Goal: Find specific page/section: Find specific page/section

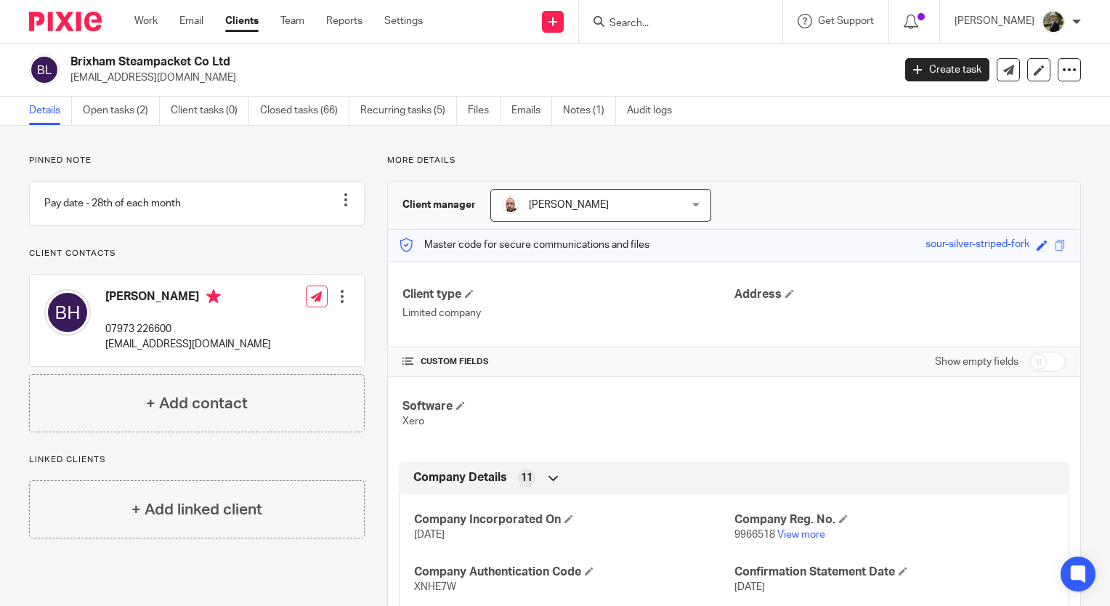
click at [649, 25] on input "Search" at bounding box center [673, 23] width 131 height 13
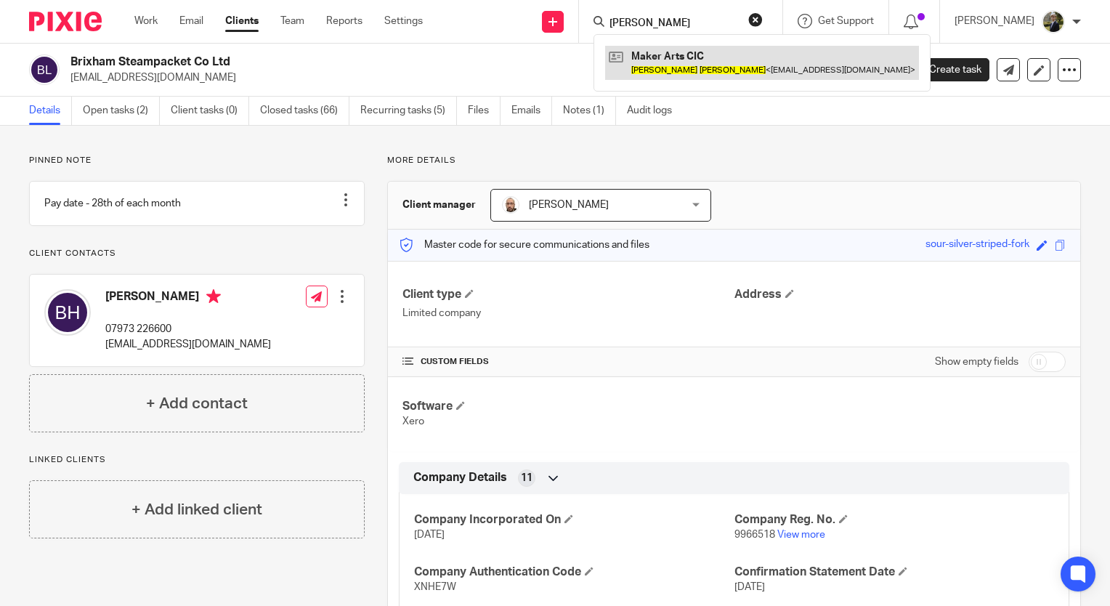
type input "[PERSON_NAME]"
click at [712, 71] on link at bounding box center [762, 62] width 314 height 33
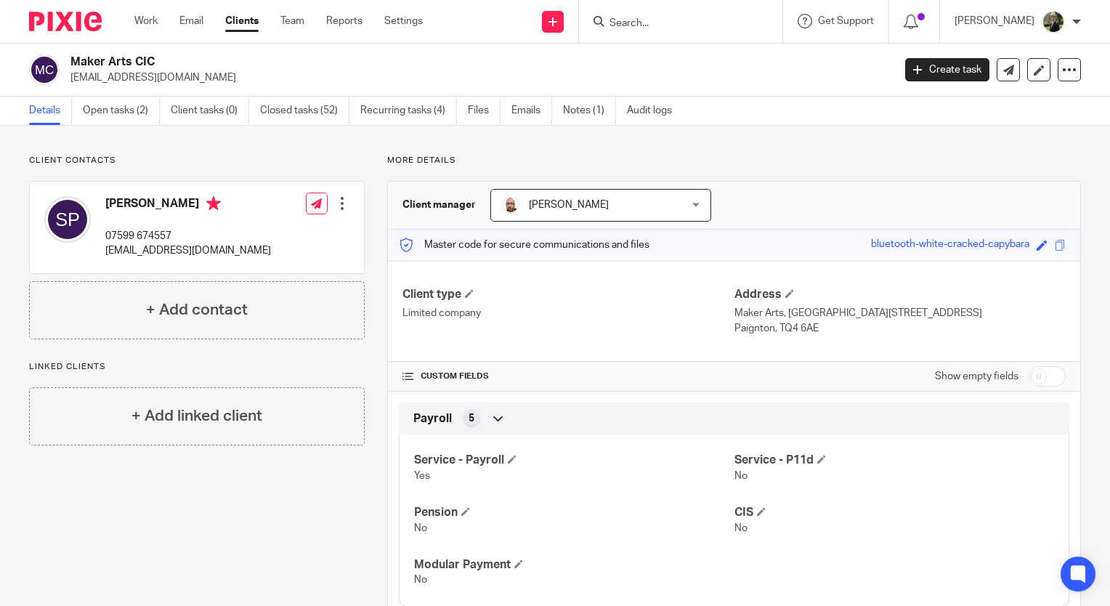
click at [659, 25] on input "Search" at bounding box center [673, 23] width 131 height 13
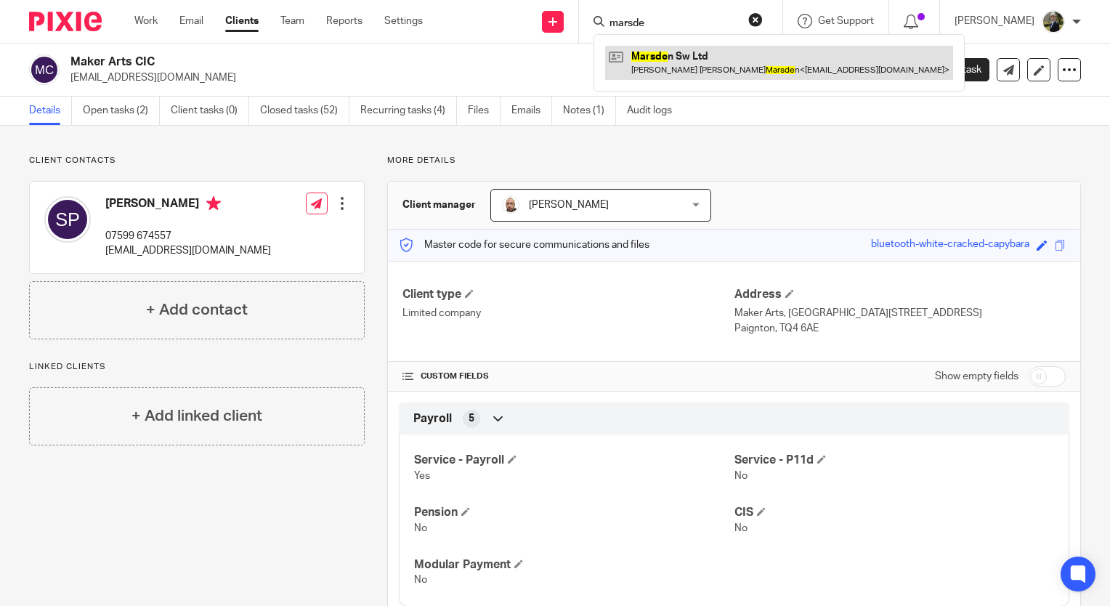
type input "marsde"
click at [705, 57] on link at bounding box center [779, 62] width 348 height 33
